Goal: Task Accomplishment & Management: Use online tool/utility

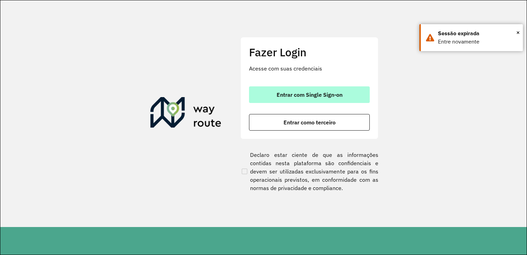
drag, startPoint x: 0, startPoint y: 0, endPoint x: 339, endPoint y: 94, distance: 352.0
click at [339, 94] on span "Entrar com Single Sign-on" at bounding box center [310, 95] width 66 height 6
click at [316, 95] on span "Entrar com Single Sign-on" at bounding box center [310, 95] width 66 height 6
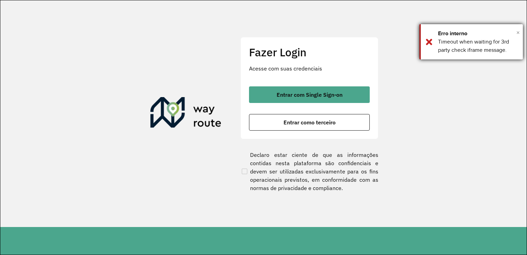
click at [518, 31] on span "×" at bounding box center [518, 32] width 3 height 10
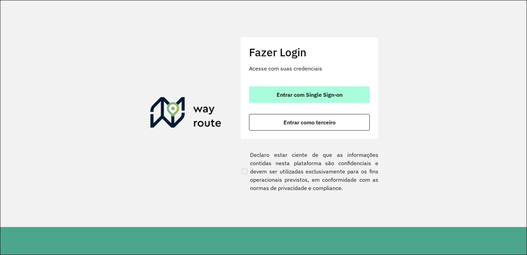
click at [344, 91] on button "Entrar com Single Sign-on" at bounding box center [309, 94] width 121 height 17
click at [323, 92] on span "Entrar com Single Sign-on" at bounding box center [310, 95] width 66 height 6
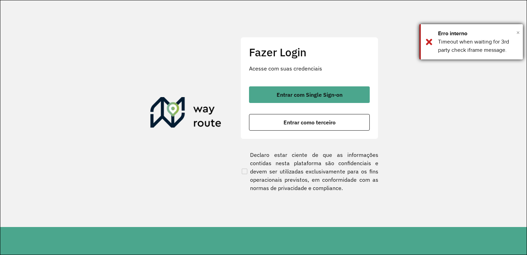
click at [519, 30] on span "×" at bounding box center [518, 32] width 3 height 10
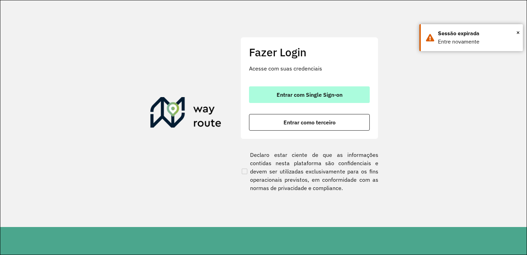
click at [284, 95] on span "Entrar com Single Sign-on" at bounding box center [310, 95] width 66 height 6
click at [340, 94] on span "Entrar com Single Sign-on" at bounding box center [310, 95] width 66 height 6
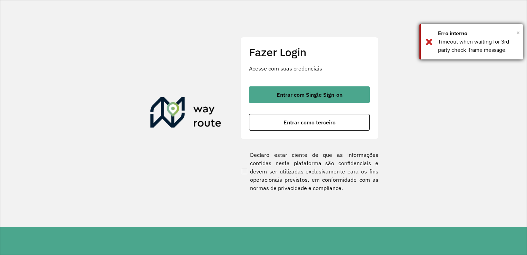
click at [517, 31] on span "×" at bounding box center [518, 32] width 3 height 10
